Goal: Task Accomplishment & Management: Use online tool/utility

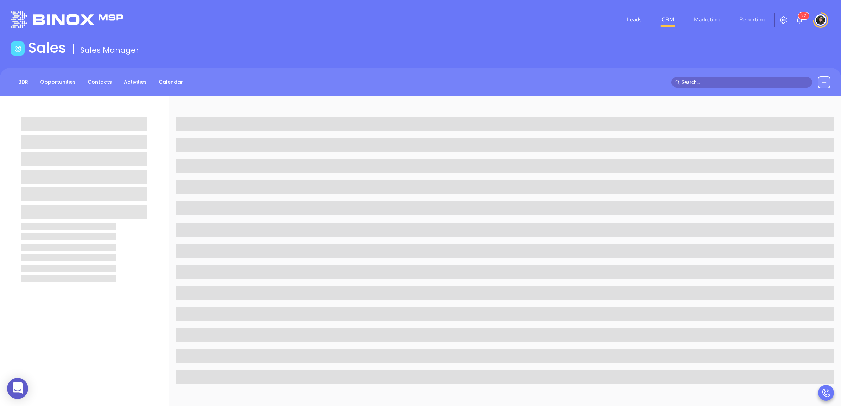
drag, startPoint x: 706, startPoint y: 77, endPoint x: 711, endPoint y: 80, distance: 6.0
click at [708, 78] on span at bounding box center [741, 82] width 141 height 11
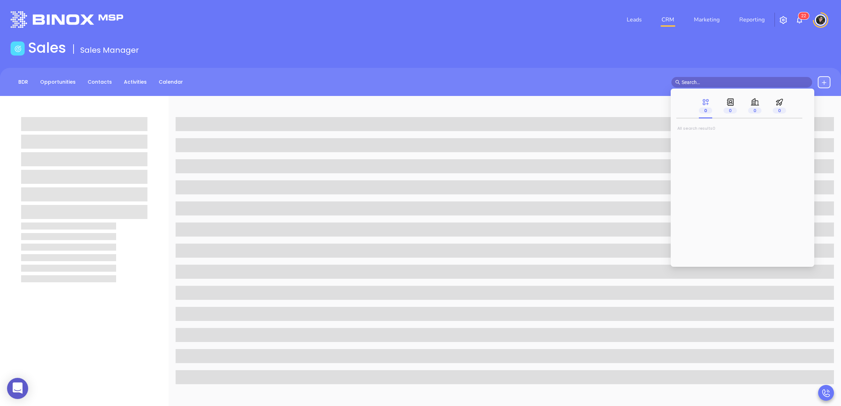
paste input "[PERSON_NAME][EMAIL_ADDRESS][DOMAIN_NAME]"
type input "[PERSON_NAME][EMAIL_ADDRESS][DOMAIN_NAME]"
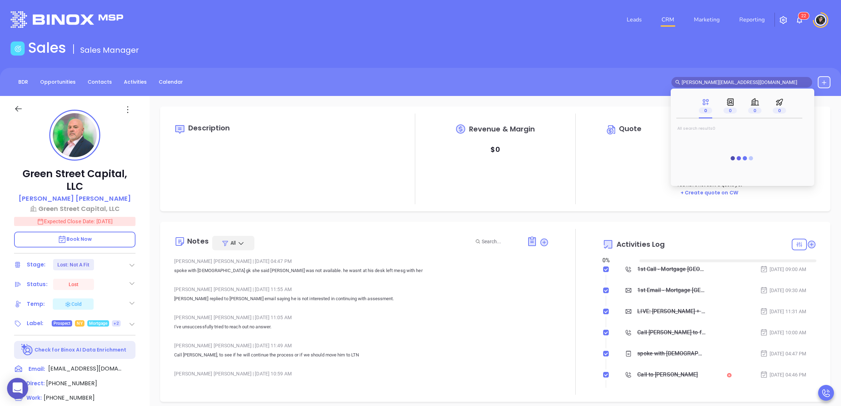
type input "[DATE]"
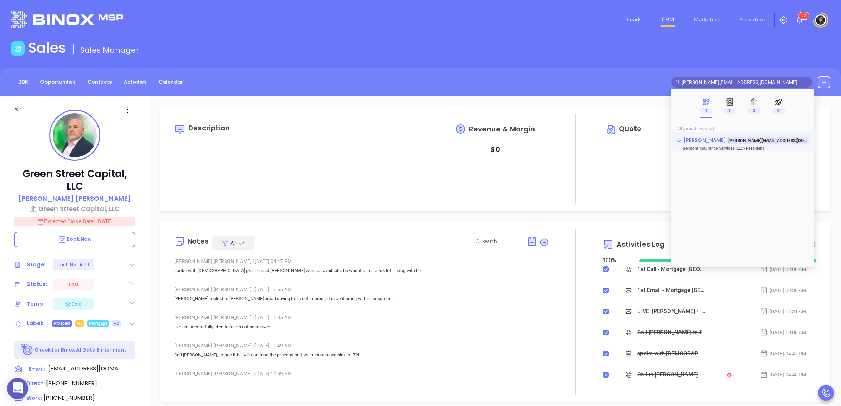
type input "[PERSON_NAME][EMAIL_ADDRESS][DOMAIN_NAME]"
type input "[PERSON_NAME]"
click at [715, 139] on span "[PERSON_NAME]" at bounding box center [704, 140] width 43 height 7
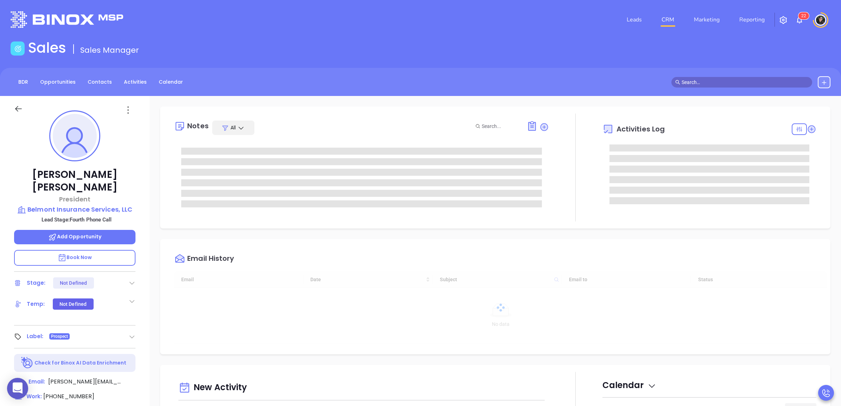
scroll to position [184, 0]
type input "[PERSON_NAME]"
click at [372, 42] on div "Leads CRM Marketing Reporting 2 2 Financial Leads Leads Sales Sales Manager BDR…" at bounding box center [420, 302] width 841 height 604
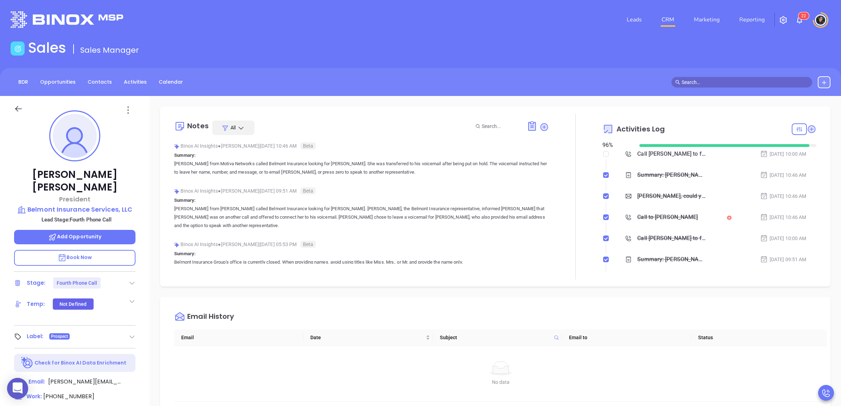
click at [467, 83] on div "BDR Opportunities Contacts Activities Calendar" at bounding box center [420, 82] width 841 height 12
